Goal: Task Accomplishment & Management: Manage account settings

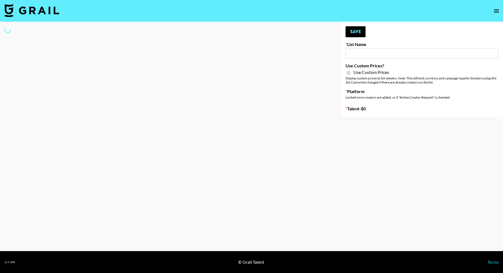
type input "Nourish"
checkbox input "true"
select select "Brand"
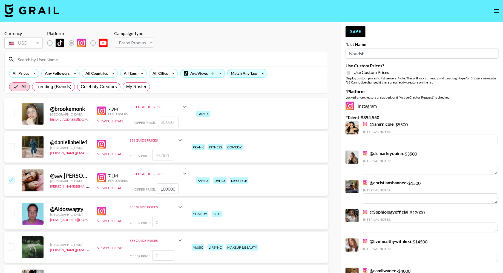
click at [83, 61] on input at bounding box center [170, 59] width 310 height 9
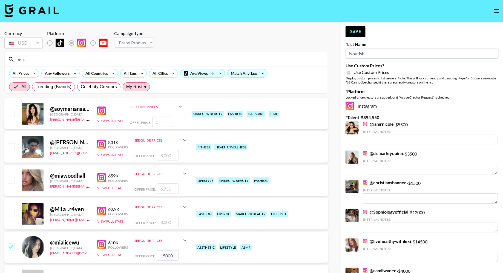
type input "mia"
click at [137, 87] on span "My Roster" at bounding box center [136, 86] width 20 height 7
click at [126, 87] on input "My Roster" at bounding box center [126, 87] width 0 height 0
radio input "true"
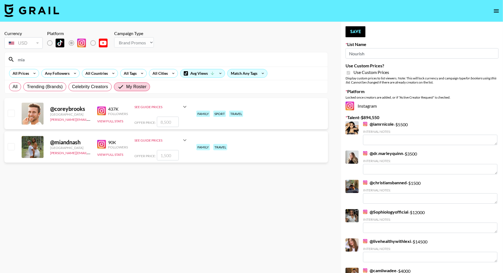
click at [10, 147] on input "checkbox" at bounding box center [11, 146] width 7 height 7
checkbox input "true"
click at [161, 156] on input "1500" at bounding box center [168, 155] width 22 height 10
type input "2500"
click at [355, 30] on button "Save" at bounding box center [355, 31] width 20 height 11
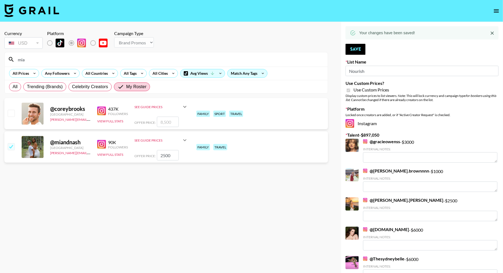
click at [53, 60] on input "mia" at bounding box center [170, 59] width 310 height 9
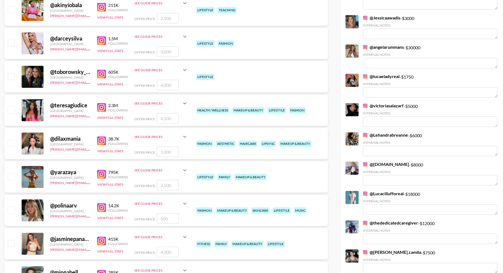
scroll to position [549, 0]
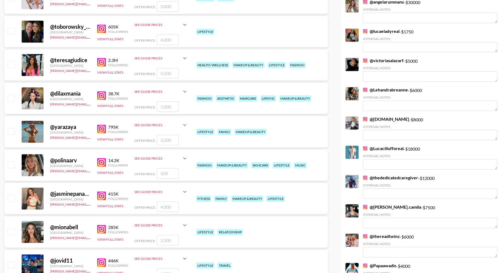
click at [11, 129] on input "checkbox" at bounding box center [11, 131] width 7 height 7
checkbox input "true"
type input "3500"
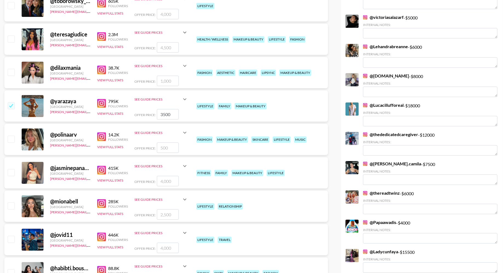
scroll to position [602, 0]
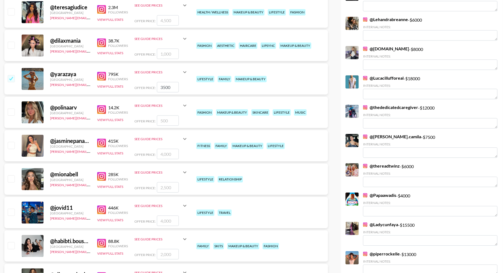
click at [13, 144] on input "checkbox" at bounding box center [11, 145] width 7 height 7
checkbox input "true"
type input "4000"
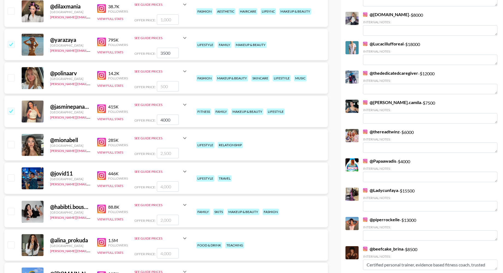
scroll to position [640, 0]
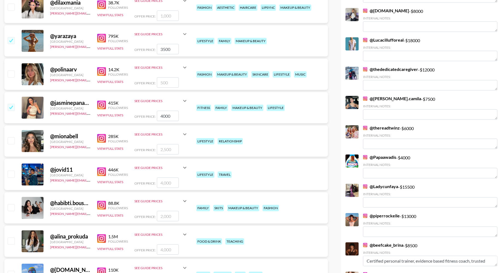
click at [11, 40] on input "checkbox" at bounding box center [11, 40] width 7 height 7
checkbox input "false"
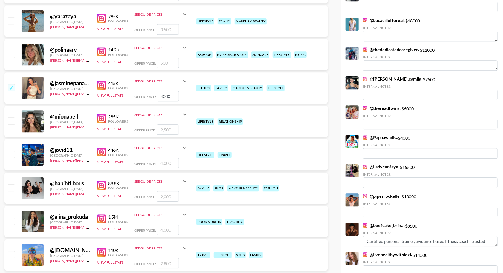
scroll to position [676, 0]
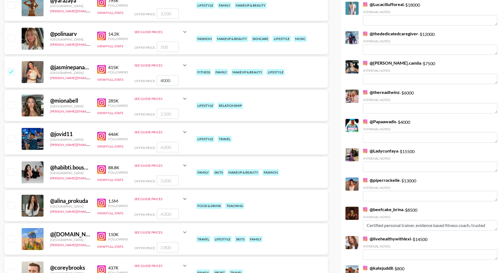
click at [13, 101] on div at bounding box center [11, 105] width 8 height 9
click at [11, 107] on input "checkbox" at bounding box center [11, 105] width 7 height 7
checkbox input "true"
type input "2500"
click at [13, 173] on input "checkbox" at bounding box center [11, 171] width 7 height 7
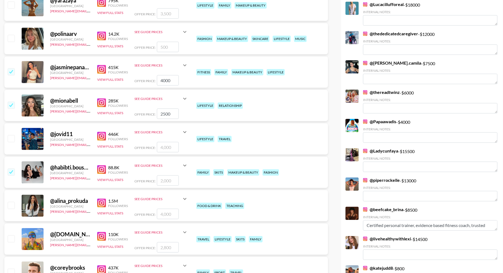
checkbox input "true"
type input "2000"
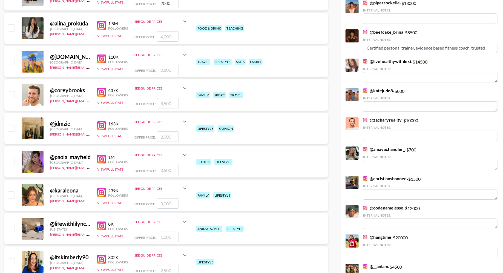
scroll to position [856, 0]
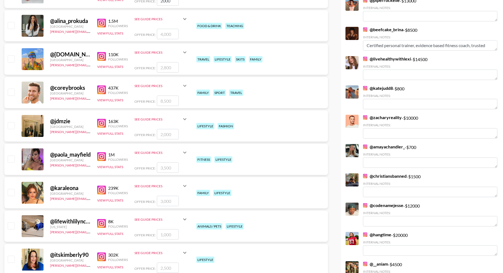
click at [14, 26] on input "checkbox" at bounding box center [11, 25] width 7 height 7
checkbox input "true"
type input "4000"
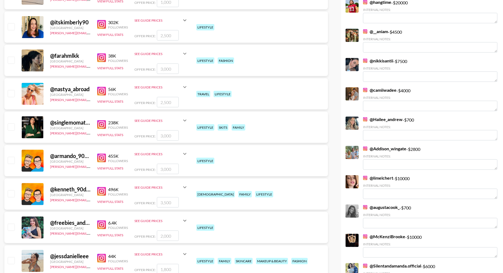
scroll to position [1091, 0]
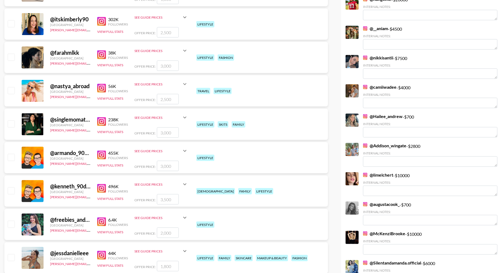
click at [11, 91] on input "checkbox" at bounding box center [11, 90] width 7 height 7
checkbox input "true"
type input "2500"
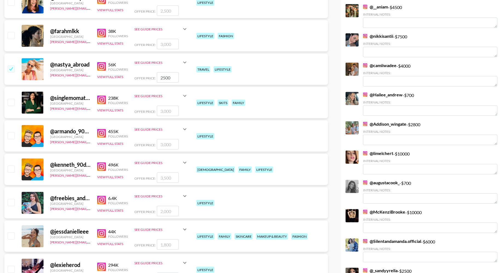
scroll to position [1159, 0]
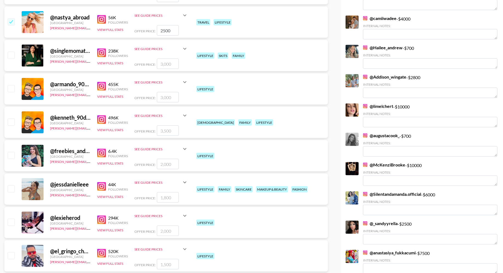
click at [12, 188] on input "checkbox" at bounding box center [11, 188] width 7 height 7
checkbox input "true"
type input "1800"
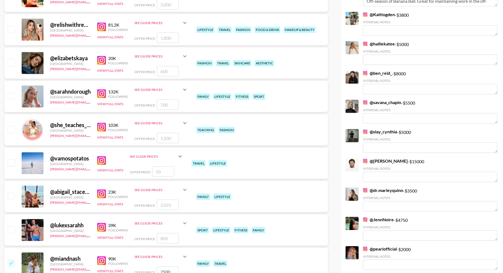
scroll to position [1766, 0]
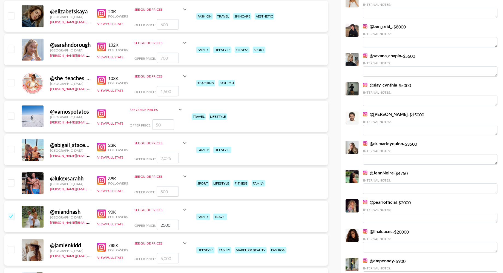
click at [12, 48] on input "checkbox" at bounding box center [11, 49] width 7 height 7
checkbox input "true"
type input "700"
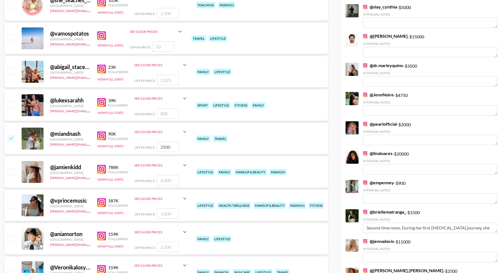
scroll to position [1860, 0]
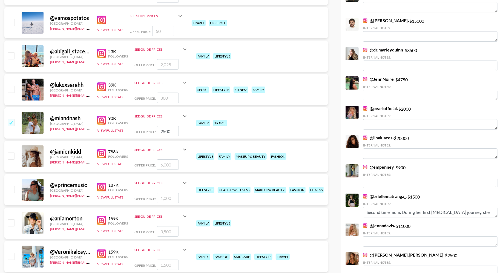
click at [11, 155] on input "checkbox" at bounding box center [11, 155] width 7 height 7
checkbox input "true"
drag, startPoint x: 162, startPoint y: 164, endPoint x: 150, endPoint y: 164, distance: 11.8
click at [150, 164] on div "Offer Price: 6000" at bounding box center [161, 164] width 54 height 10
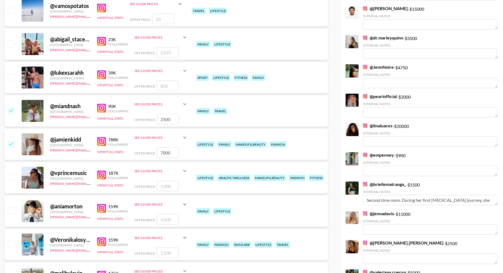
scroll to position [1894, 0]
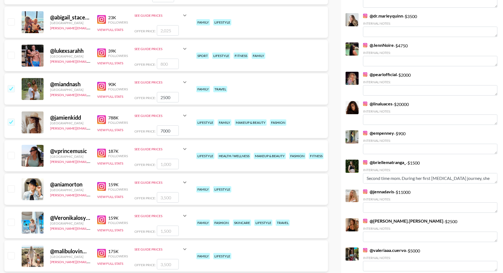
type input "7000"
click at [10, 186] on input "checkbox" at bounding box center [11, 188] width 7 height 7
checkbox input "true"
type input "3500"
click at [12, 222] on input "checkbox" at bounding box center [11, 222] width 7 height 7
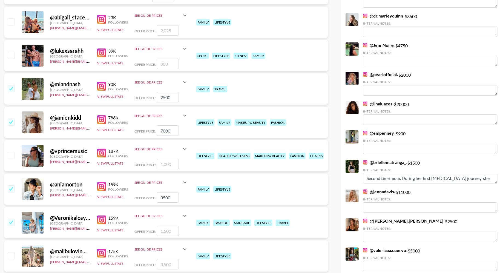
checkbox input "true"
type input "1500"
drag, startPoint x: 163, startPoint y: 197, endPoint x: 148, endPoint y: 197, distance: 14.5
click at [148, 197] on div "Offer Price: 3500" at bounding box center [161, 197] width 54 height 10
type input "4500"
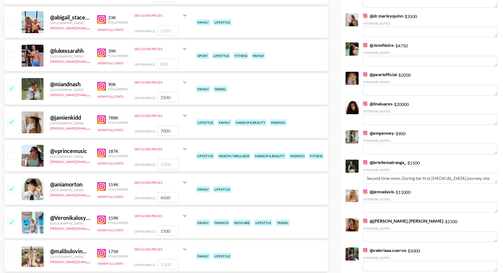
drag, startPoint x: 162, startPoint y: 231, endPoint x: 147, endPoint y: 231, distance: 15.0
click at [147, 231] on div "Offer Price: 1500" at bounding box center [161, 230] width 54 height 10
click at [165, 232] on input "2500" at bounding box center [168, 230] width 22 height 10
type input "2000"
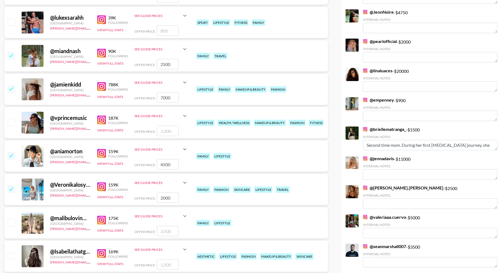
scroll to position [1938, 0]
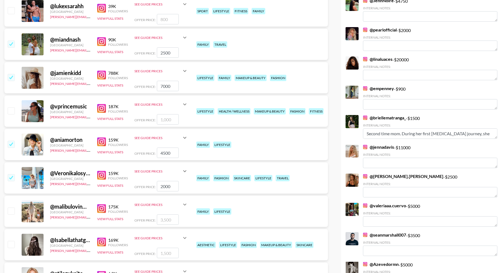
click at [10, 208] on input "checkbox" at bounding box center [11, 210] width 7 height 7
checkbox input "true"
drag, startPoint x: 163, startPoint y: 220, endPoint x: 150, endPoint y: 220, distance: 13.4
click at [150, 220] on div "Offer Price: 3500" at bounding box center [161, 219] width 54 height 10
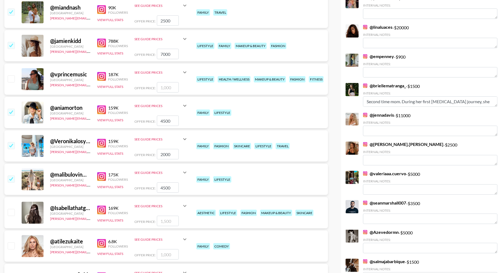
scroll to position [1982, 0]
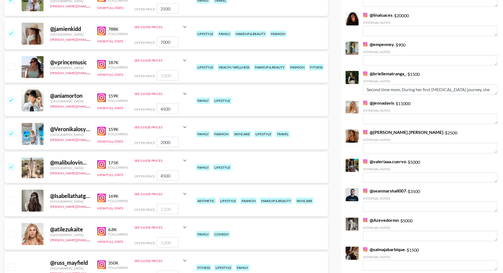
click at [164, 176] on input "4500" at bounding box center [168, 175] width 22 height 10
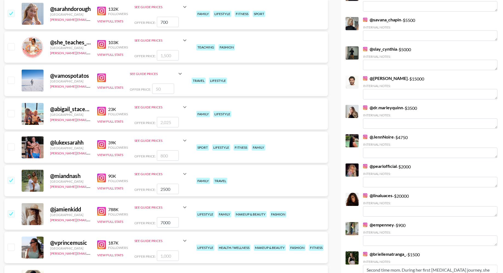
scroll to position [1743, 0]
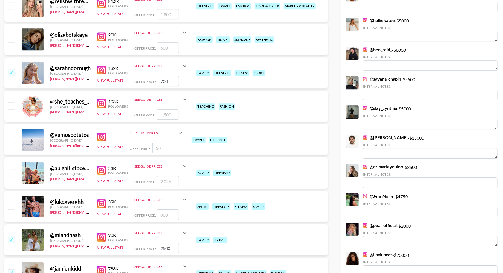
type input "4000"
drag, startPoint x: 163, startPoint y: 81, endPoint x: 148, endPoint y: 81, distance: 14.8
click at [148, 81] on div "Offer Price: 700" at bounding box center [161, 81] width 54 height 10
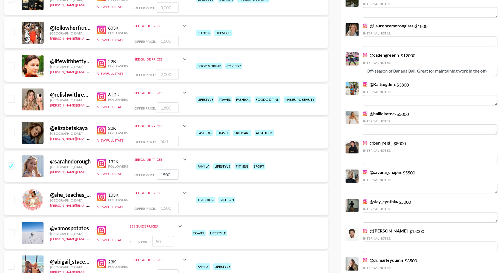
scroll to position [1630, 0]
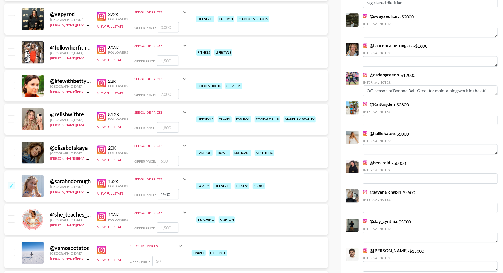
type input "1500"
click at [11, 50] on input "checkbox" at bounding box center [11, 51] width 7 height 7
checkbox input "true"
click at [161, 58] on input "1500" at bounding box center [168, 60] width 22 height 10
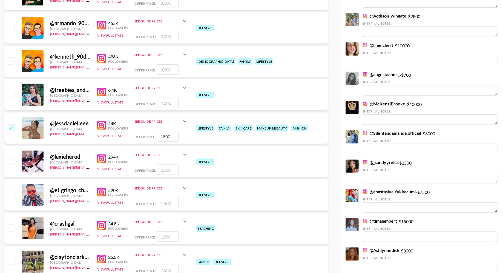
scroll to position [1220, 0]
type input "2500"
click at [163, 137] on input "1800" at bounding box center [168, 136] width 22 height 10
type input "100"
checkbox input "true"
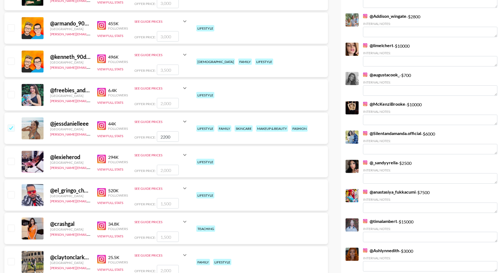
type input "2200"
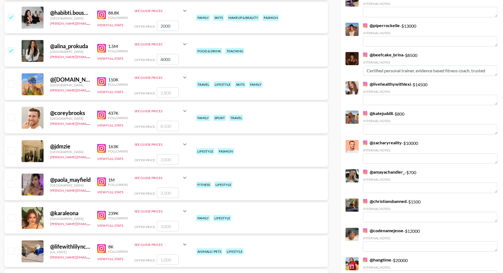
scroll to position [825, 0]
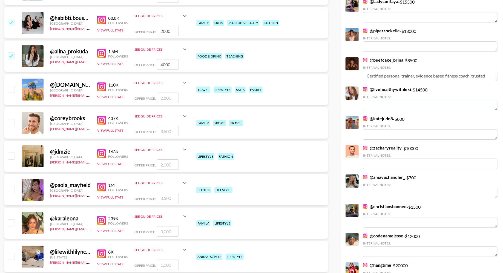
click at [13, 89] on input "checkbox" at bounding box center [11, 89] width 7 height 7
checkbox input "true"
type input "2800"
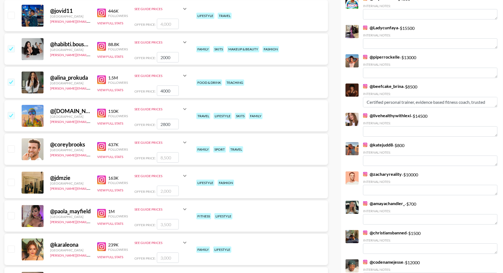
click at [162, 89] on input "4000" at bounding box center [168, 90] width 22 height 10
checkbox input "false"
checkbox input "true"
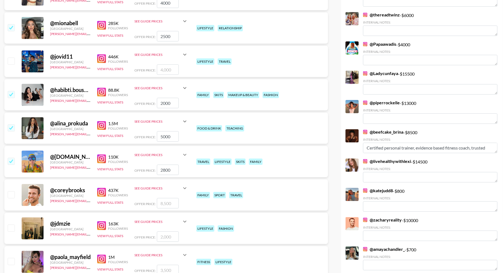
scroll to position [730, 0]
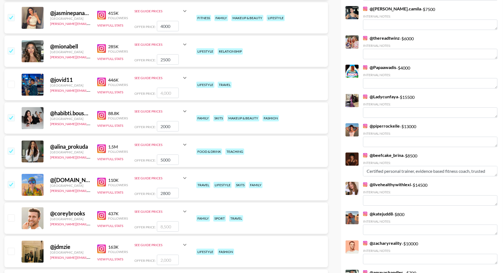
type input "5000"
click at [164, 126] on input "2000" at bounding box center [168, 126] width 22 height 10
type input "200"
checkbox input "true"
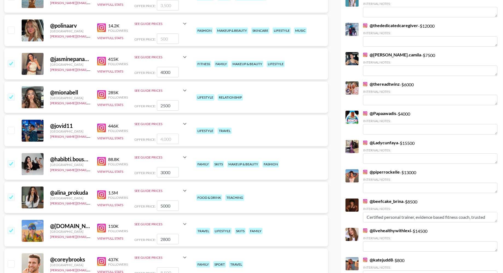
type input "3000"
click at [164, 106] on input "2500" at bounding box center [168, 105] width 22 height 10
click at [162, 105] on input "2500" at bounding box center [168, 105] width 22 height 10
type input "3500"
click at [164, 72] on input "4000" at bounding box center [168, 72] width 22 height 10
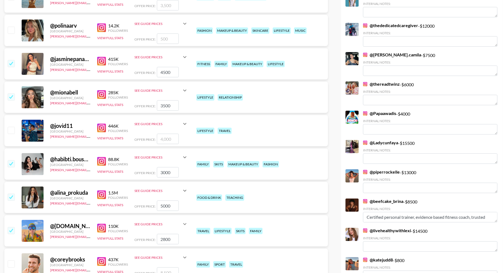
type input "4500"
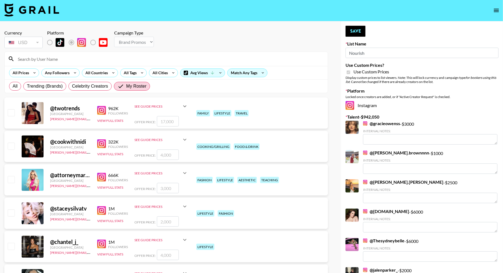
scroll to position [0, 0]
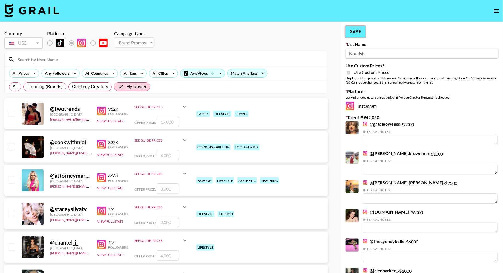
click at [358, 32] on button "Save" at bounding box center [355, 31] width 20 height 11
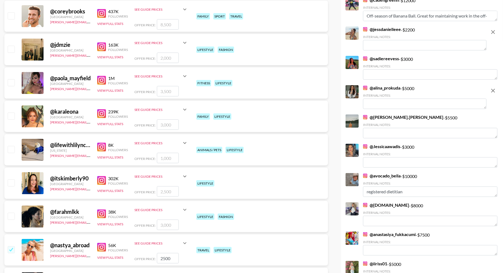
scroll to position [1234, 0]
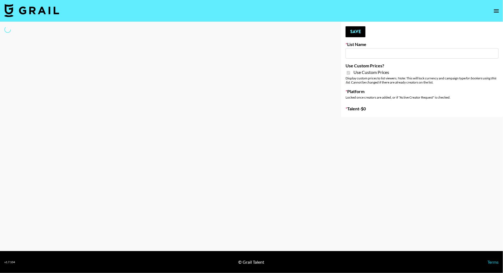
type input "FlexiSpot (Japanese Joinery Bed)"
checkbox input "true"
select select "Brand"
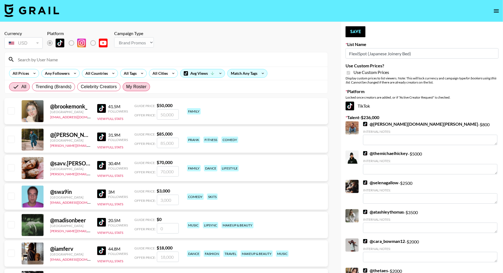
click at [132, 86] on span "My Roster" at bounding box center [136, 86] width 20 height 7
click at [126, 87] on input "My Roster" at bounding box center [126, 87] width 0 height 0
radio input "true"
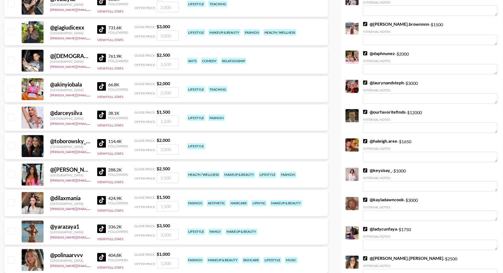
scroll to position [434, 0]
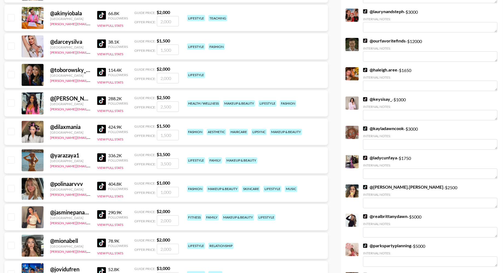
click at [10, 217] on input "checkbox" at bounding box center [11, 216] width 7 height 7
checkbox input "true"
type input "2000"
click at [12, 244] on input "checkbox" at bounding box center [11, 245] width 7 height 7
checkbox input "true"
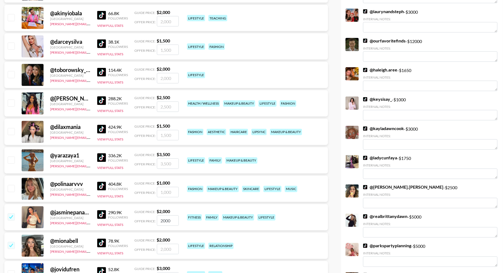
type input "2000"
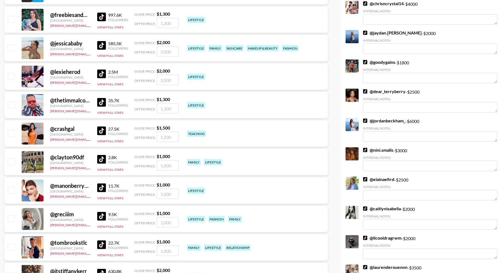
scroll to position [1133, 0]
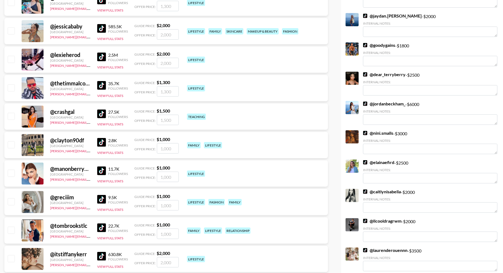
drag, startPoint x: 11, startPoint y: 32, endPoint x: 46, endPoint y: 135, distance: 109.1
click at [11, 32] on input "checkbox" at bounding box center [11, 30] width 7 height 7
checkbox input "true"
type input "2000"
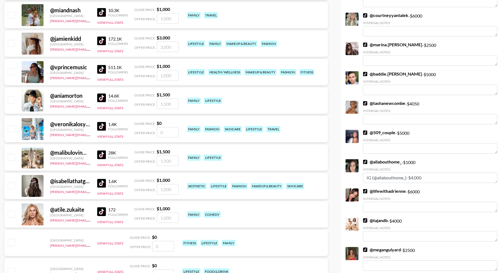
scroll to position [1696, 0]
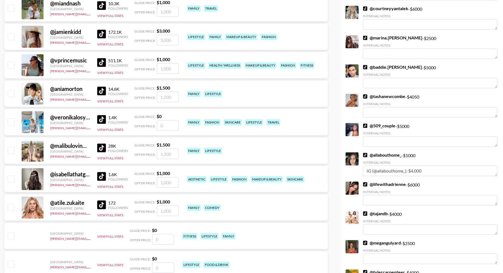
click at [11, 93] on input "checkbox" at bounding box center [11, 93] width 7 height 7
checkbox input "true"
type input "1500"
click at [14, 121] on input "checkbox" at bounding box center [11, 121] width 7 height 7
checkbox input "false"
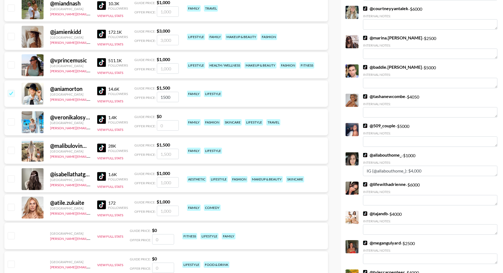
click at [13, 151] on input "checkbox" at bounding box center [11, 150] width 7 height 7
checkbox input "true"
type input "1500"
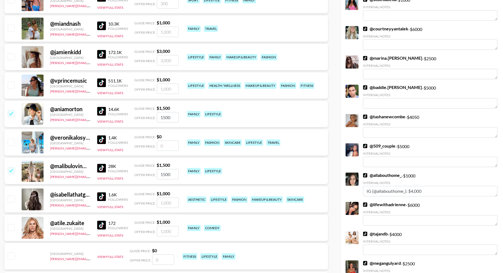
scroll to position [1676, 0]
click at [12, 197] on input "checkbox" at bounding box center [11, 199] width 7 height 7
checkbox input "true"
type input "1000"
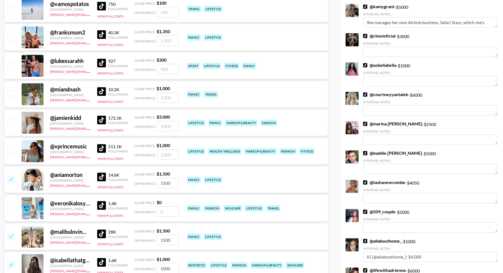
scroll to position [1565, 0]
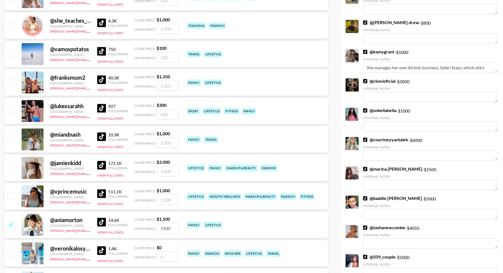
click at [11, 167] on input "checkbox" at bounding box center [11, 167] width 7 height 7
checkbox input "true"
type input "3000"
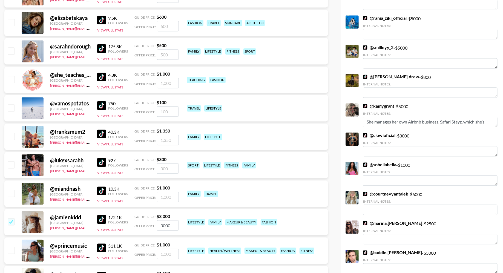
click at [9, 191] on input "checkbox" at bounding box center [11, 193] width 7 height 7
checkbox input "true"
type input "1000"
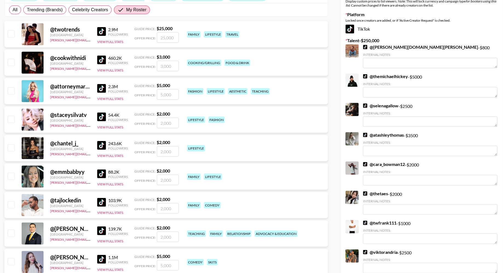
scroll to position [6, 0]
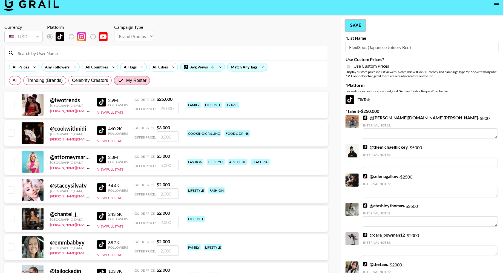
click at [353, 24] on button "Save" at bounding box center [355, 25] width 20 height 11
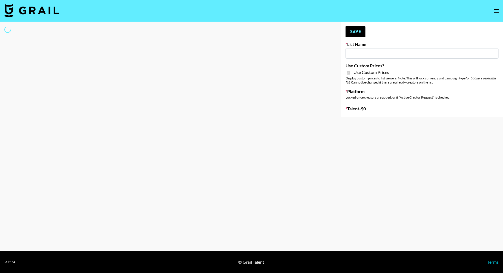
type input "Temu Q4"
checkbox input "true"
select select "Brand"
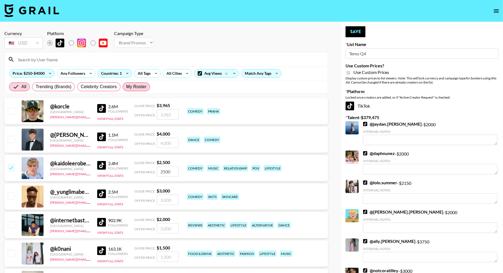
click at [139, 87] on span "My Roster" at bounding box center [136, 86] width 20 height 7
click at [126, 87] on input "My Roster" at bounding box center [126, 87] width 0 height 0
radio input "true"
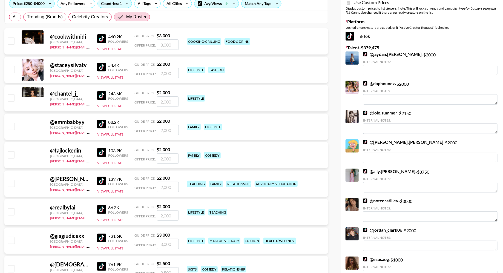
scroll to position [132, 0]
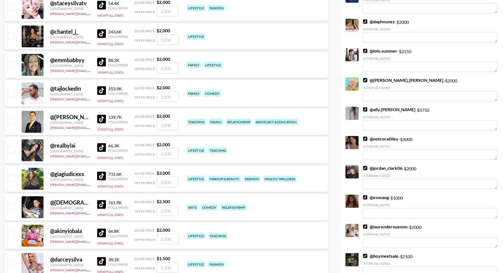
click at [13, 89] on input "checkbox" at bounding box center [11, 92] width 7 height 7
checkbox input "true"
type input "2000"
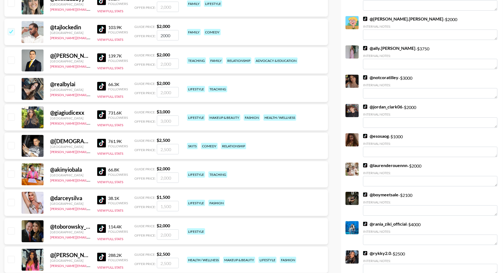
scroll to position [200, 0]
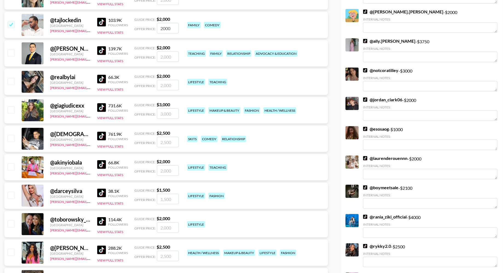
click at [11, 135] on input "checkbox" at bounding box center [11, 138] width 7 height 7
checkbox input "true"
type input "2500"
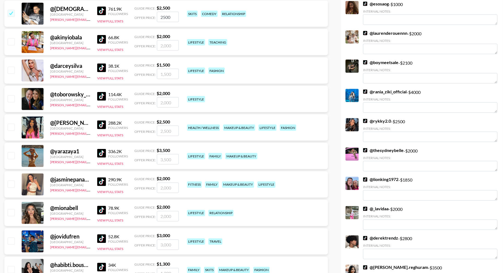
scroll to position [345, 0]
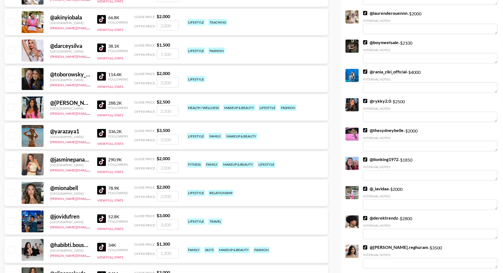
click at [11, 167] on input "checkbox" at bounding box center [11, 164] width 7 height 7
checkbox input "true"
type input "2000"
click at [12, 190] on input "checkbox" at bounding box center [11, 192] width 7 height 7
checkbox input "true"
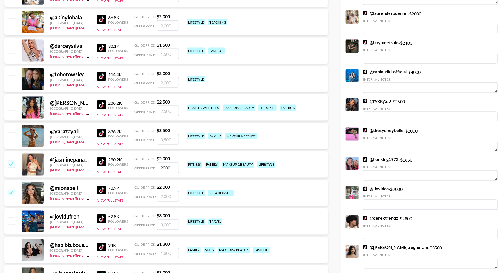
type input "2000"
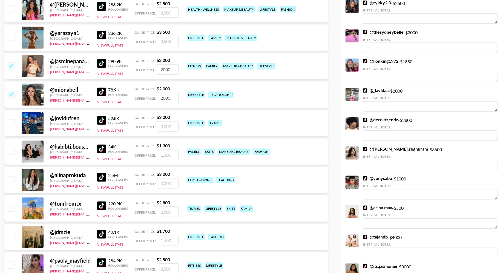
click at [11, 149] on input "checkbox" at bounding box center [11, 151] width 7 height 7
checkbox input "true"
type input "1300"
click at [10, 180] on input "checkbox" at bounding box center [11, 179] width 7 height 7
checkbox input "true"
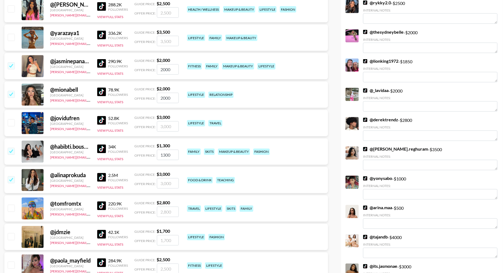
type input "3000"
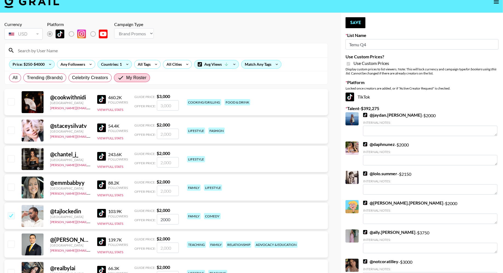
scroll to position [6, 0]
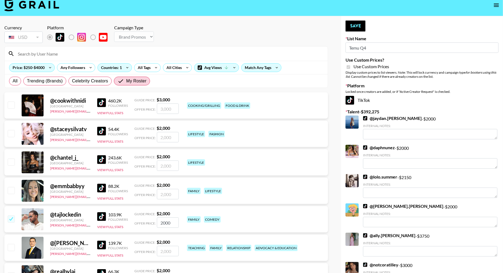
click at [11, 104] on input "checkbox" at bounding box center [11, 105] width 7 height 7
checkbox input "true"
type input "3000"
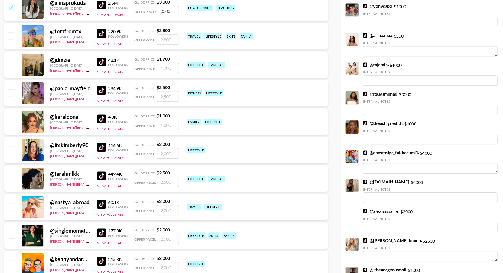
scroll to position [582, 0]
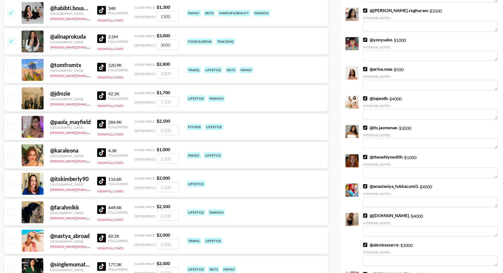
click at [10, 66] on input "checkbox" at bounding box center [11, 69] width 7 height 7
checkbox input "true"
type input "2800"
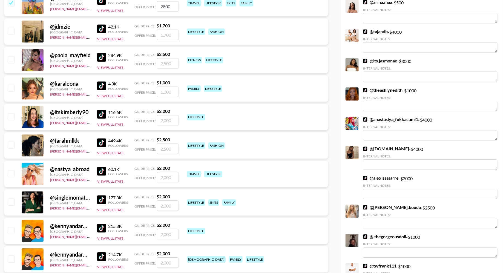
scroll to position [704, 0]
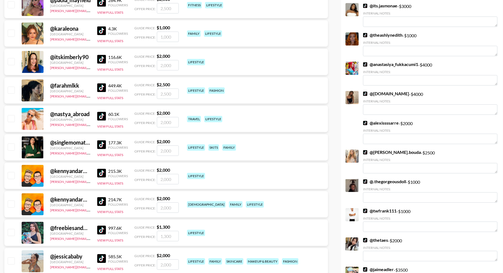
click at [11, 116] on input "checkbox" at bounding box center [11, 118] width 7 height 7
checkbox input "true"
type input "2000"
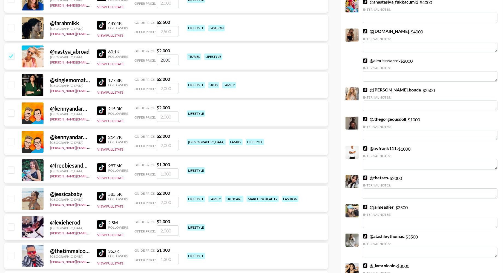
scroll to position [788, 0]
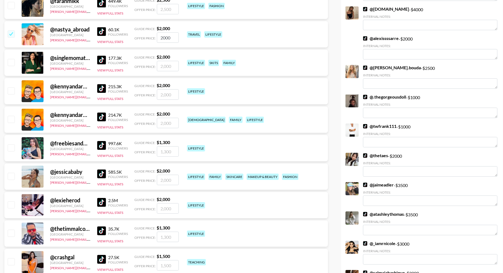
click at [11, 175] on input "checkbox" at bounding box center [11, 176] width 7 height 7
checkbox input "true"
type input "2000"
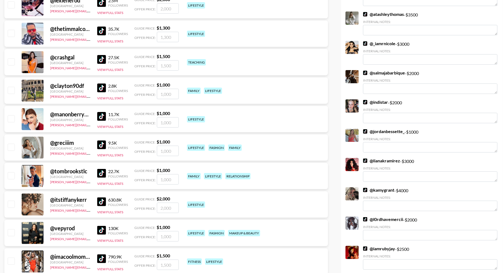
scroll to position [1071, 0]
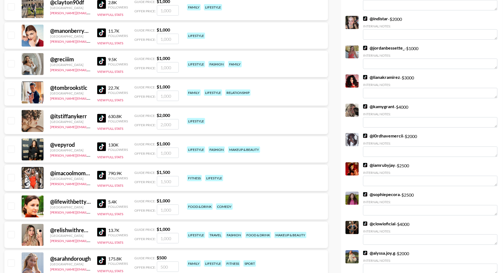
click at [13, 176] on input "checkbox" at bounding box center [11, 177] width 7 height 7
checkbox input "true"
type input "1500"
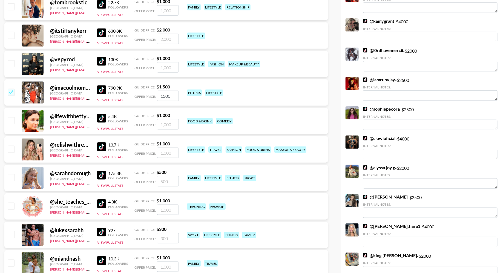
scroll to position [1182, 0]
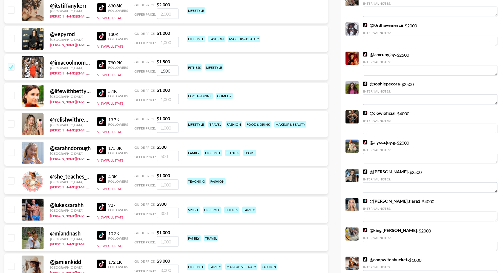
click at [12, 37] on input "checkbox" at bounding box center [11, 38] width 7 height 7
checkbox input "true"
type input "1000"
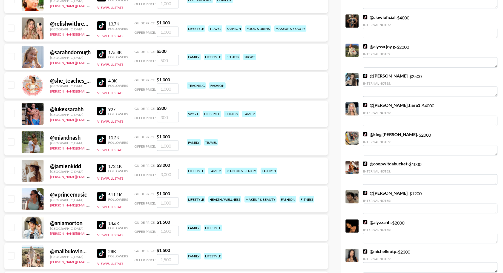
click at [12, 112] on input "checkbox" at bounding box center [11, 113] width 7 height 7
checkbox input "true"
type input "300"
click at [11, 141] on input "checkbox" at bounding box center [11, 141] width 7 height 7
checkbox input "true"
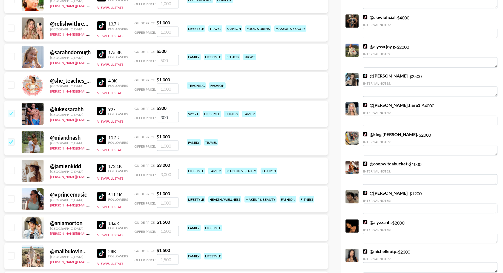
type input "1000"
click at [13, 168] on input "checkbox" at bounding box center [11, 170] width 7 height 7
checkbox input "true"
type input "3000"
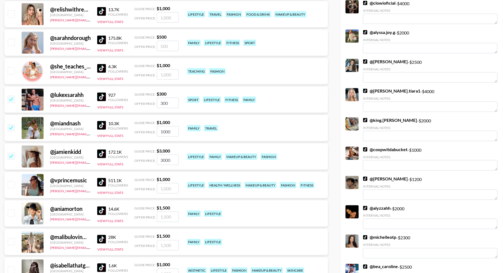
scroll to position [1295, 0]
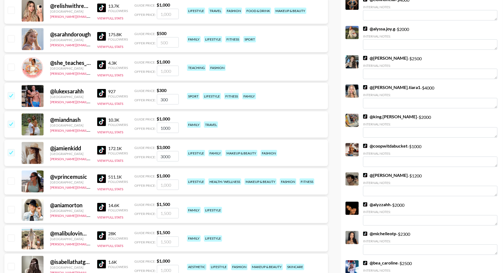
click at [12, 206] on input "checkbox" at bounding box center [11, 209] width 7 height 7
checkbox input "true"
type input "1500"
click at [14, 238] on input "checkbox" at bounding box center [11, 237] width 7 height 7
checkbox input "true"
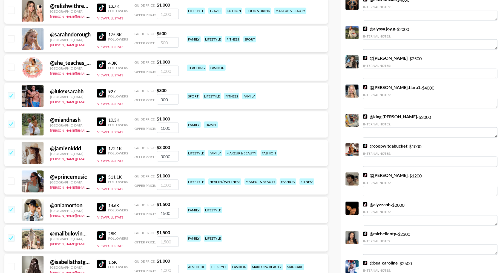
type input "1500"
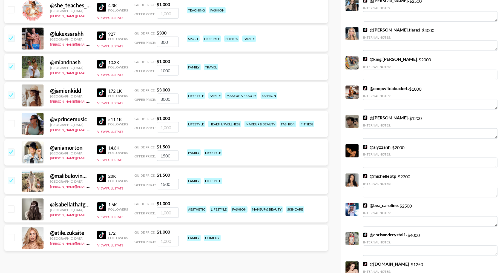
scroll to position [1417, 0]
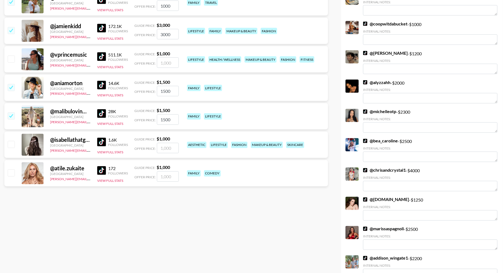
click at [9, 146] on input "checkbox" at bounding box center [11, 144] width 7 height 7
checkbox input "true"
type input "1000"
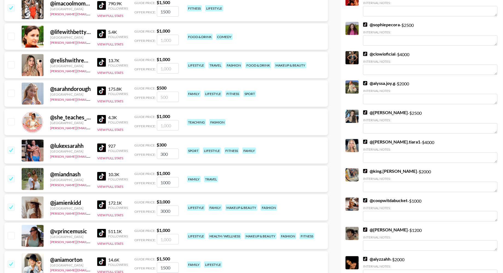
scroll to position [1217, 0]
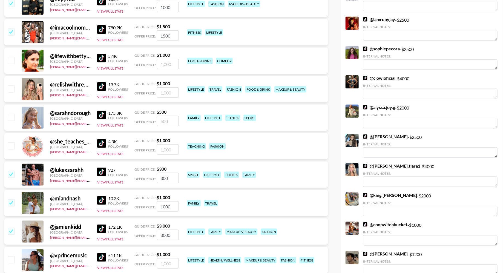
click at [11, 115] on input "checkbox" at bounding box center [11, 117] width 7 height 7
checkbox input "true"
type input "500"
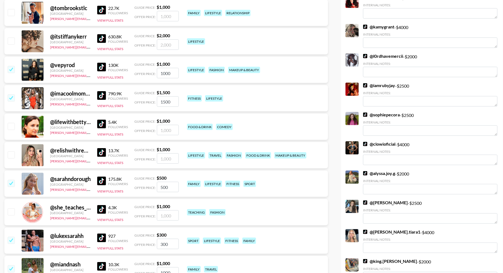
click at [11, 239] on input "checkbox" at bounding box center [11, 240] width 7 height 7
checkbox input "false"
click at [12, 240] on input "checkbox" at bounding box center [11, 240] width 7 height 7
checkbox input "true"
type input "300"
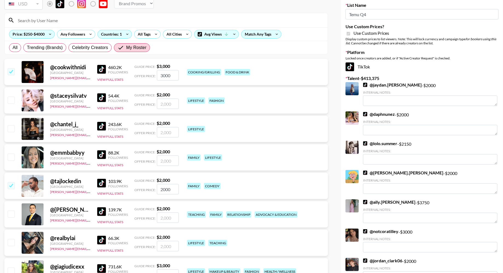
scroll to position [0, 0]
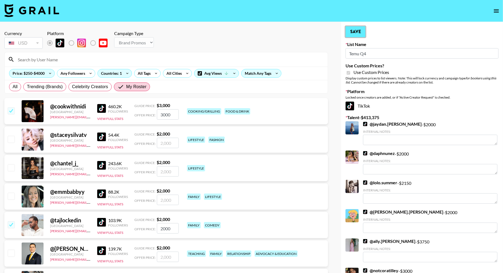
click at [359, 30] on button "Save" at bounding box center [355, 31] width 20 height 11
radio input "true"
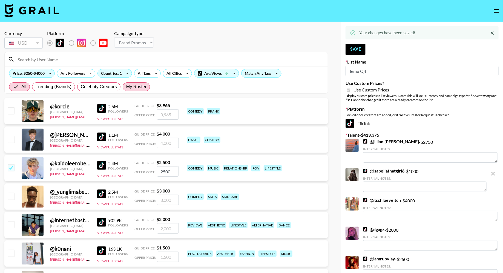
click at [131, 89] on span "My Roster" at bounding box center [136, 86] width 20 height 7
click at [126, 87] on input "My Roster" at bounding box center [126, 87] width 0 height 0
radio input "true"
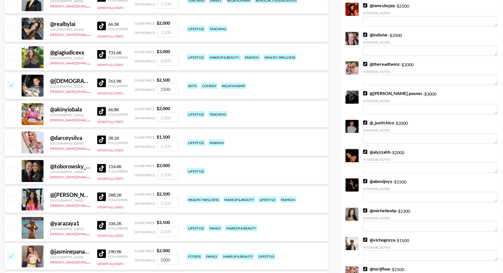
scroll to position [393, 0]
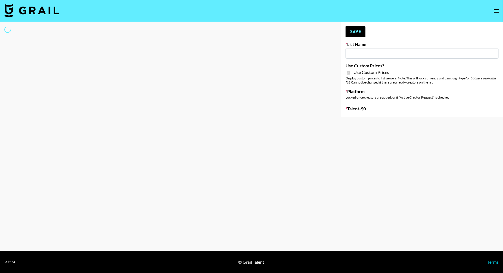
type input "Mirror HQ (2nd Oct)"
checkbox input "true"
select select "Brand"
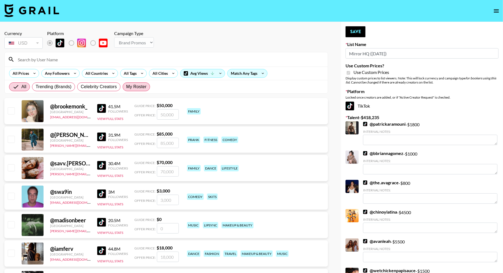
click at [138, 86] on span "My Roster" at bounding box center [136, 86] width 20 height 7
click at [126, 87] on input "My Roster" at bounding box center [126, 87] width 0 height 0
radio input "true"
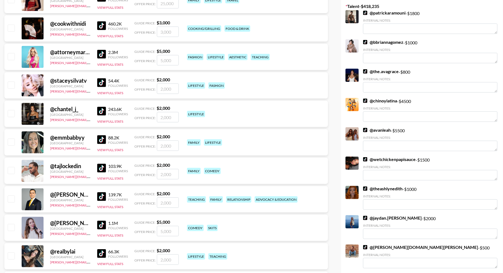
scroll to position [229, 0]
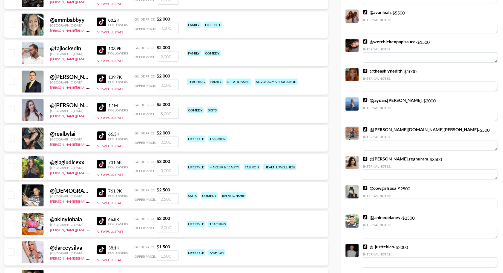
click at [12, 195] on input "checkbox" at bounding box center [11, 195] width 7 height 7
checkbox input "true"
type input "2500"
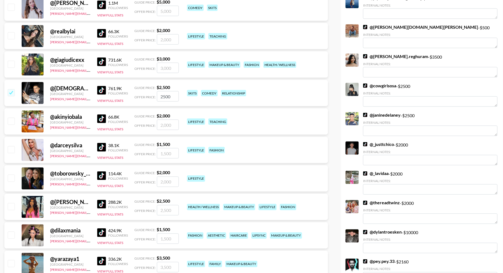
scroll to position [406, 0]
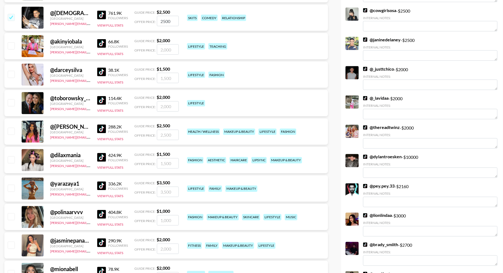
click at [11, 244] on input "checkbox" at bounding box center [11, 245] width 7 height 7
checkbox input "true"
type input "2000"
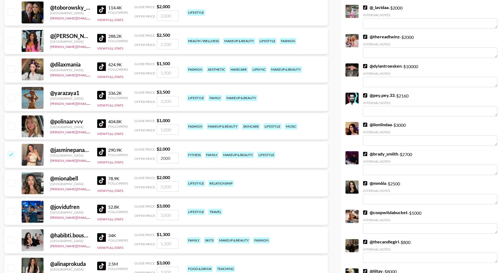
click at [11, 184] on input "checkbox" at bounding box center [11, 182] width 7 height 7
checkbox input "true"
type input "2000"
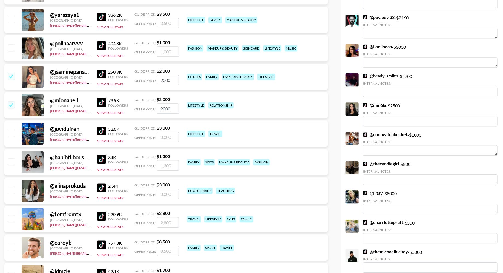
click at [13, 219] on input "checkbox" at bounding box center [11, 218] width 7 height 7
checkbox input "true"
type input "2800"
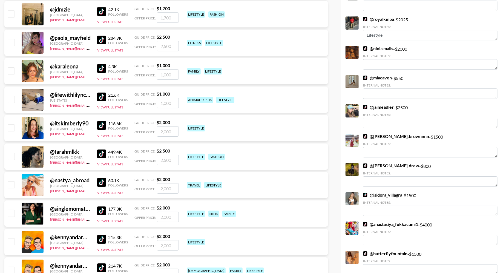
scroll to position [856, 0]
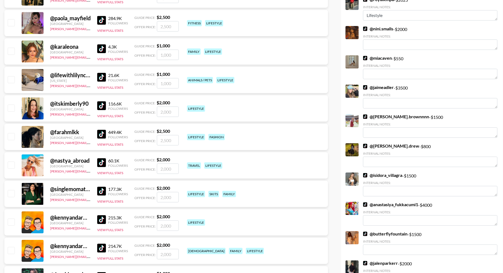
click at [11, 162] on input "checkbox" at bounding box center [11, 164] width 7 height 7
checkbox input "true"
type input "2000"
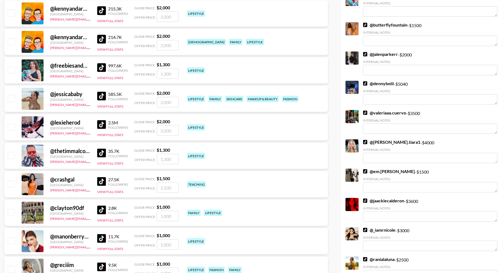
scroll to position [1097, 0]
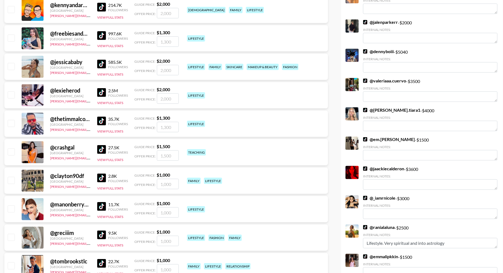
click at [10, 68] on input "checkbox" at bounding box center [11, 66] width 7 height 7
checkbox input "true"
type input "2000"
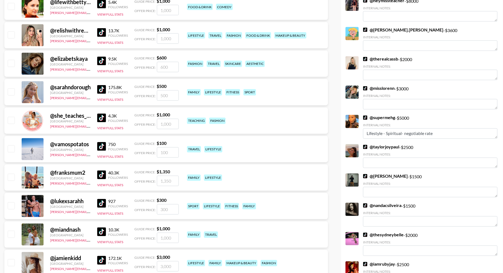
scroll to position [1527, 0]
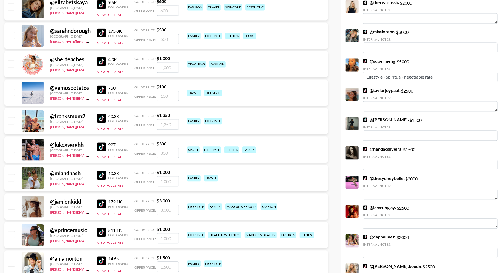
click at [11, 176] on input "checkbox" at bounding box center [11, 177] width 7 height 7
checkbox input "true"
type input "1000"
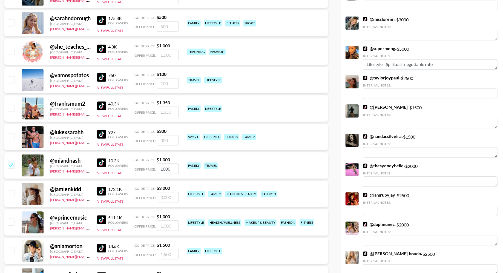
scroll to position [1573, 0]
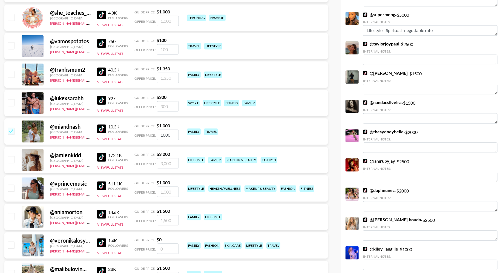
click at [12, 214] on input "checkbox" at bounding box center [11, 216] width 7 height 7
checkbox input "true"
type input "1500"
click at [12, 250] on div "@ veronikalosyuk United States diana.luc@grail-talent.com 1.4K Followers View F…" at bounding box center [165, 245] width 323 height 26
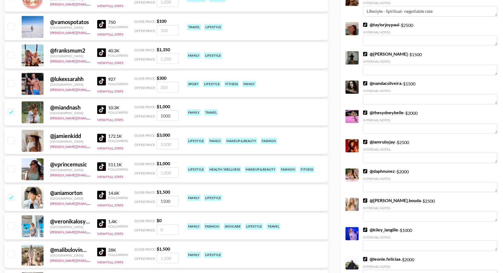
scroll to position [1618, 0]
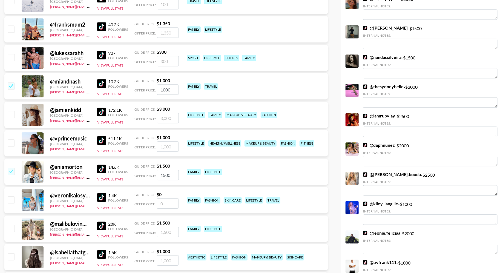
click at [11, 227] on input "checkbox" at bounding box center [11, 228] width 7 height 7
checkbox input "true"
type input "1500"
